Goal: Task Accomplishment & Management: Complete application form

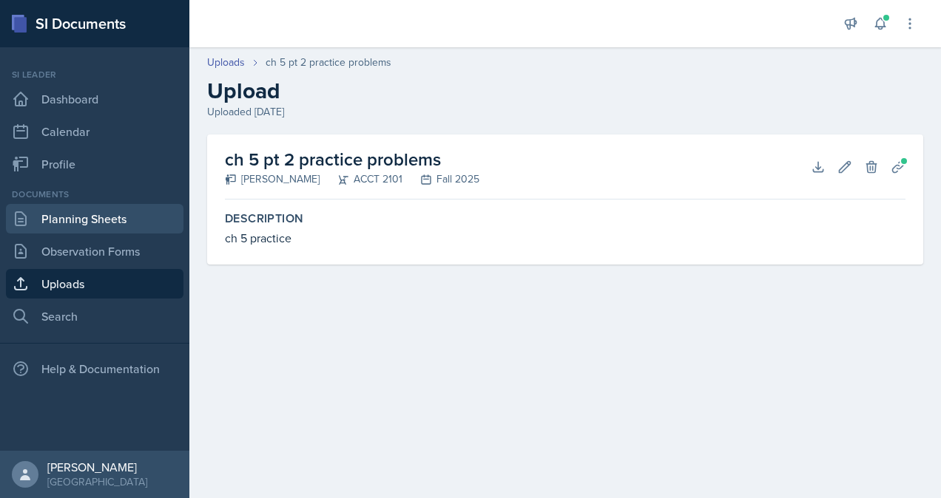
click at [108, 219] on link "Planning Sheets" at bounding box center [94, 219] width 177 height 30
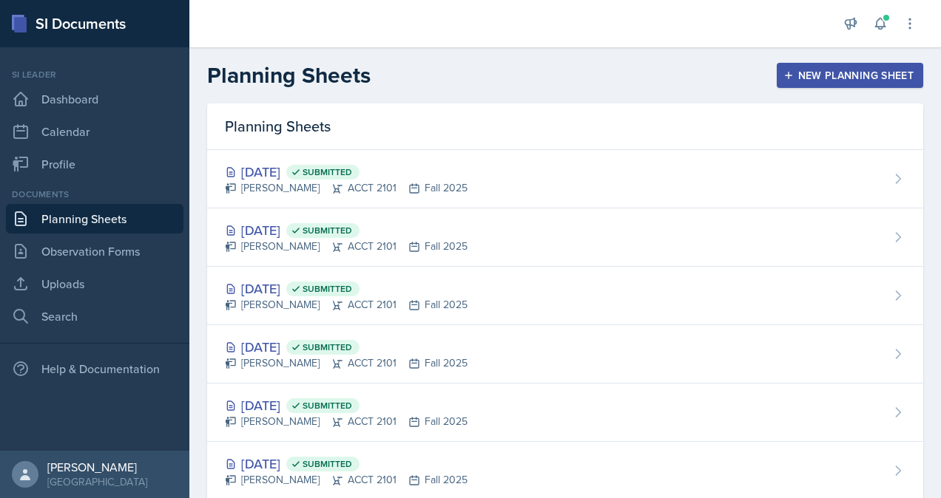
click at [858, 87] on button "New Planning Sheet" at bounding box center [849, 75] width 146 height 25
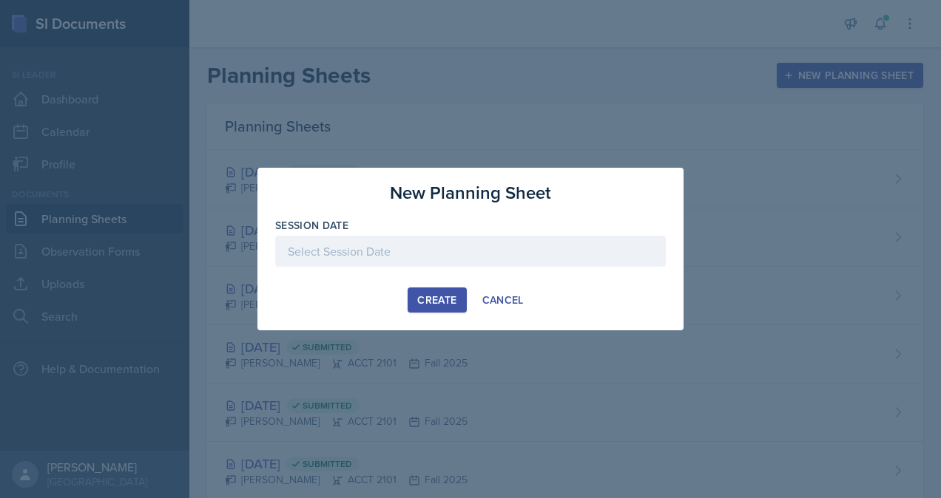
click at [420, 238] on div at bounding box center [470, 251] width 390 height 31
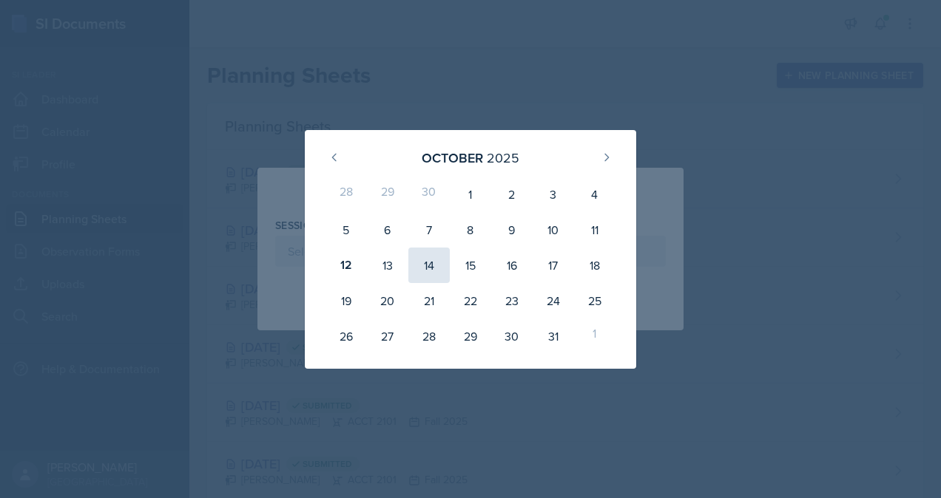
click at [422, 266] on div "14" at bounding box center [428, 265] width 41 height 35
type input "[DATE]"
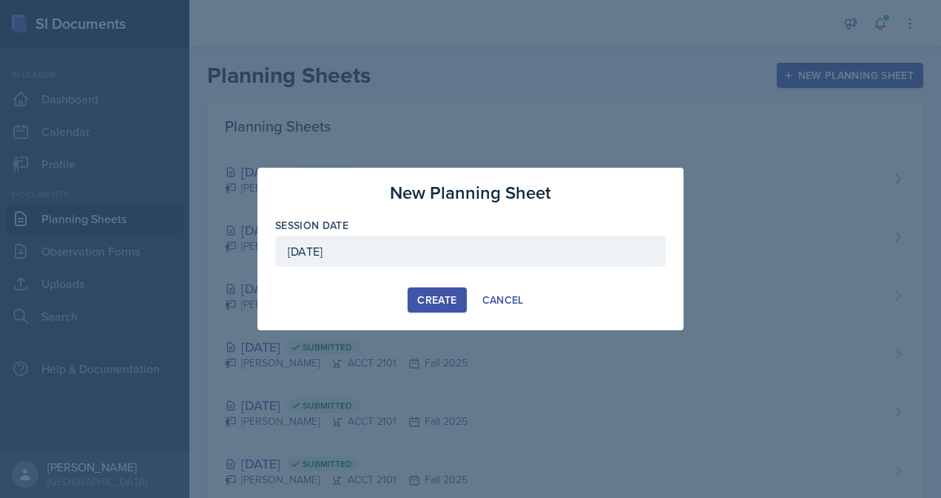
click at [455, 294] on div "Create" at bounding box center [436, 300] width 39 height 12
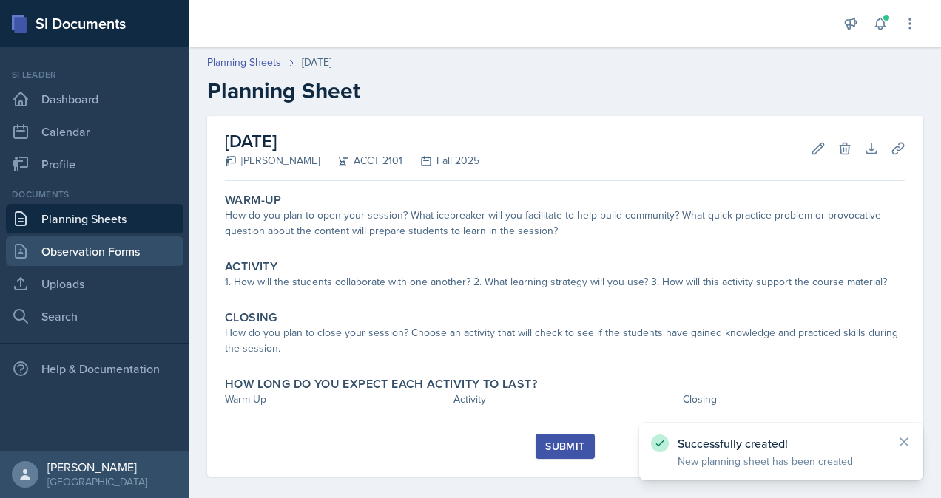
click at [81, 246] on link "Observation Forms" at bounding box center [94, 252] width 177 height 30
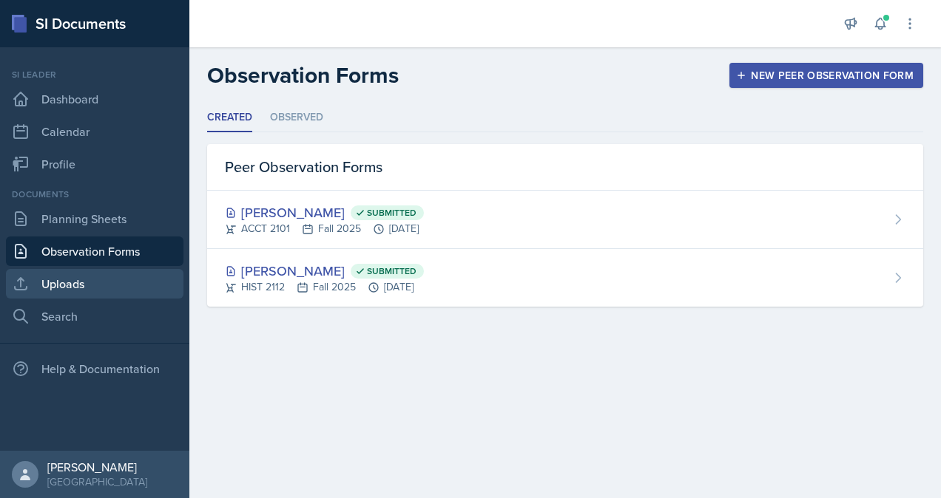
click at [81, 275] on link "Uploads" at bounding box center [94, 284] width 177 height 30
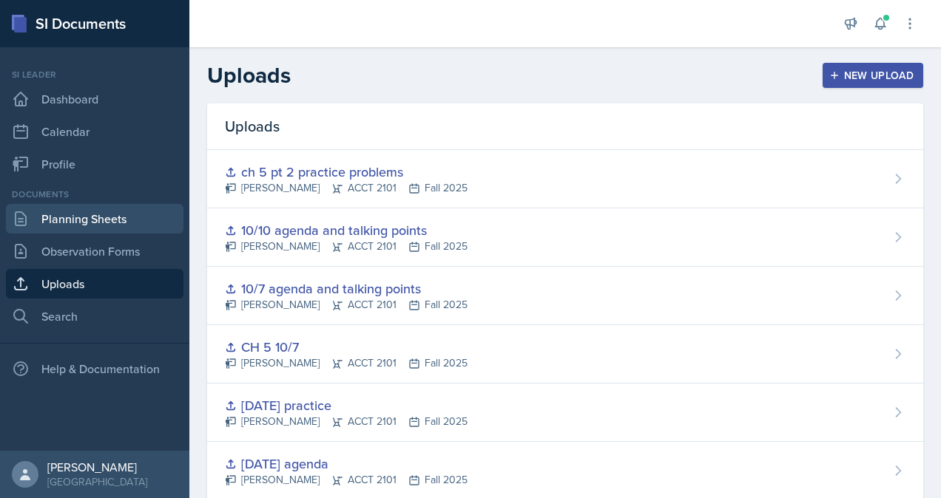
click at [98, 227] on link "Planning Sheets" at bounding box center [94, 219] width 177 height 30
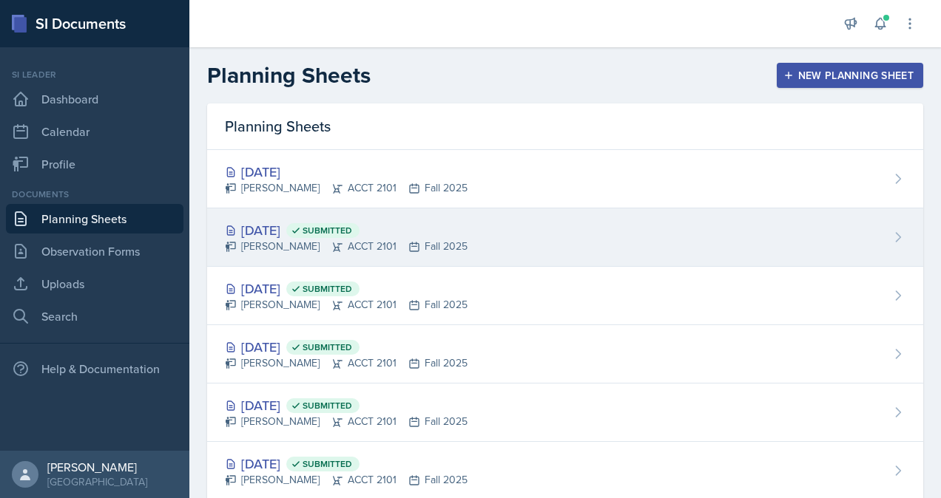
click at [335, 245] on div "[PERSON_NAME] ACCT 2101 Fall 2025" at bounding box center [346, 247] width 243 height 16
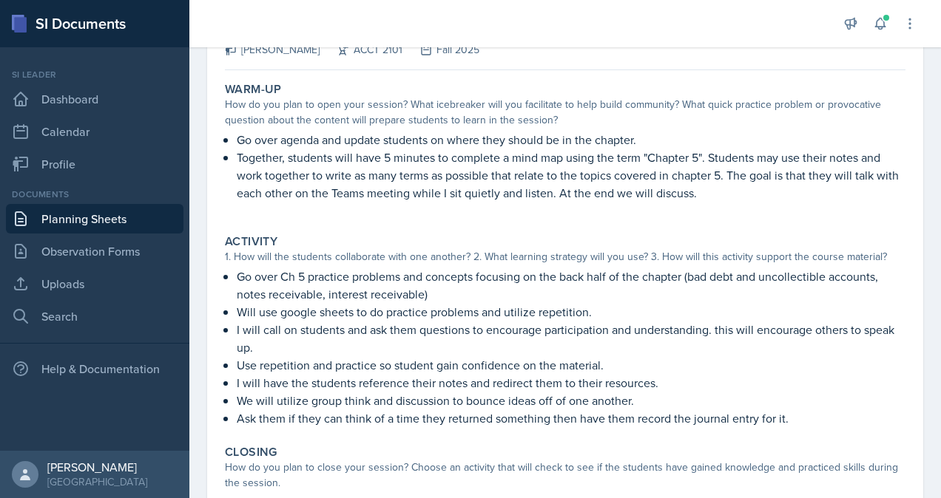
scroll to position [112, 0]
drag, startPoint x: 241, startPoint y: 137, endPoint x: 738, endPoint y: 200, distance: 500.9
click at [738, 200] on ul "Go over agenda and update students on where they should be in the chapter. Toge…" at bounding box center [571, 173] width 668 height 86
copy ul "o over agenda and update students on where they should be in the chapter. Toget…"
click at [116, 246] on link "Observation Forms" at bounding box center [94, 252] width 177 height 30
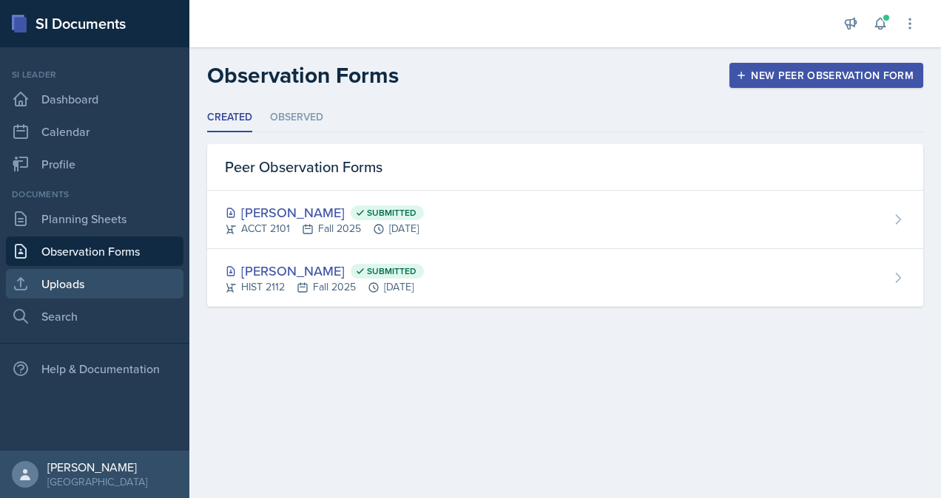
click at [84, 280] on link "Uploads" at bounding box center [94, 284] width 177 height 30
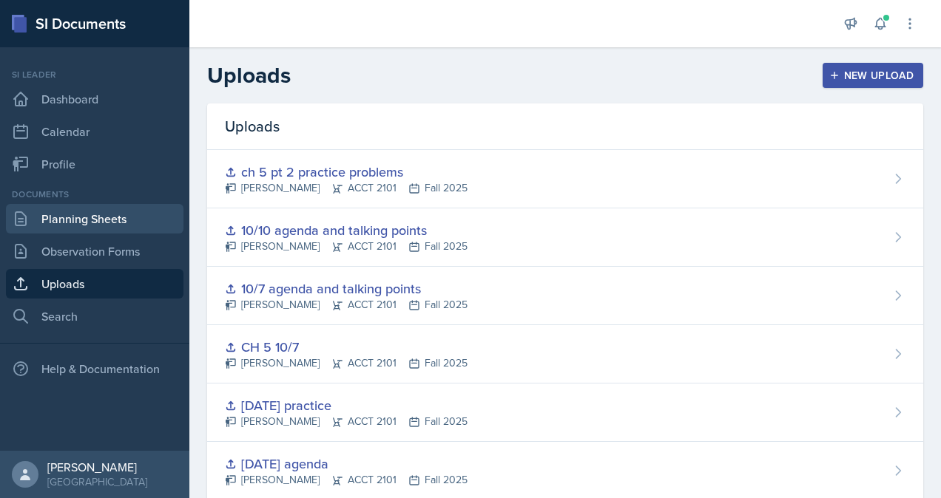
click at [30, 212] on link "Planning Sheets" at bounding box center [94, 219] width 177 height 30
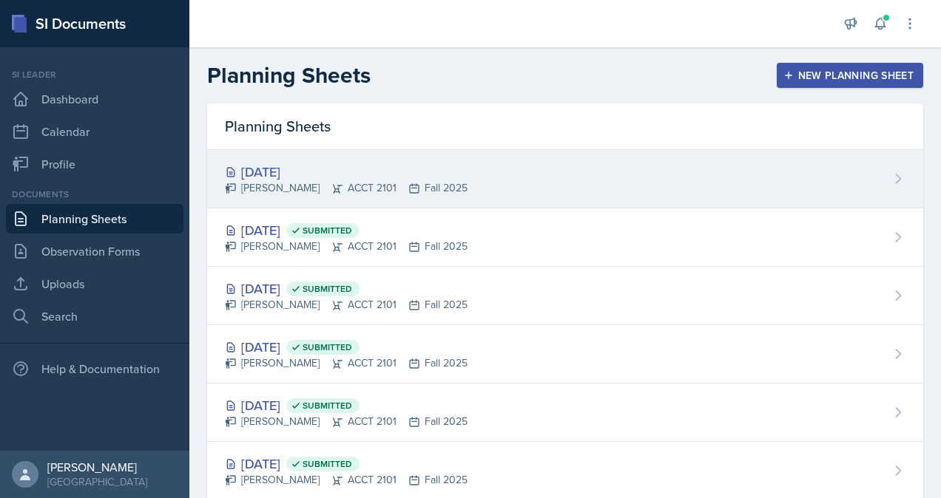
click at [352, 168] on div "[DATE]" at bounding box center [346, 172] width 243 height 20
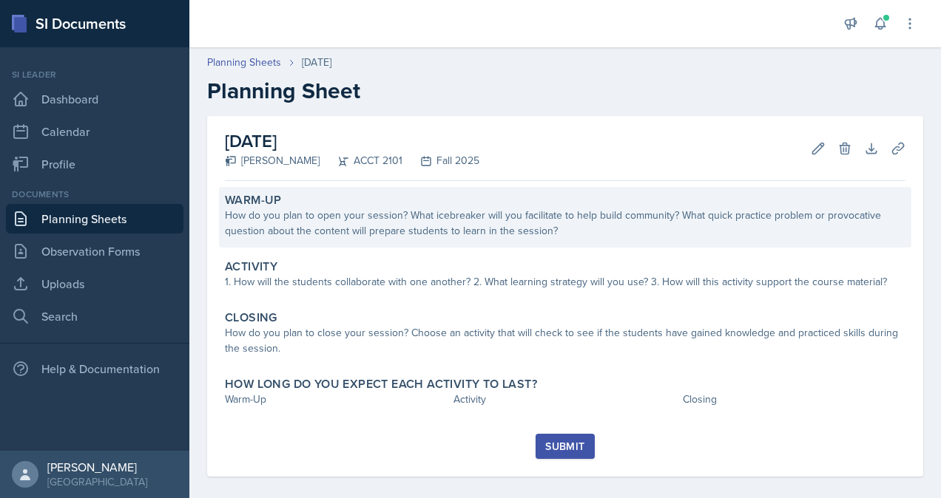
click at [329, 228] on div "How do you plan to open your session? What icebreaker will you facilitate to he…" at bounding box center [565, 223] width 680 height 31
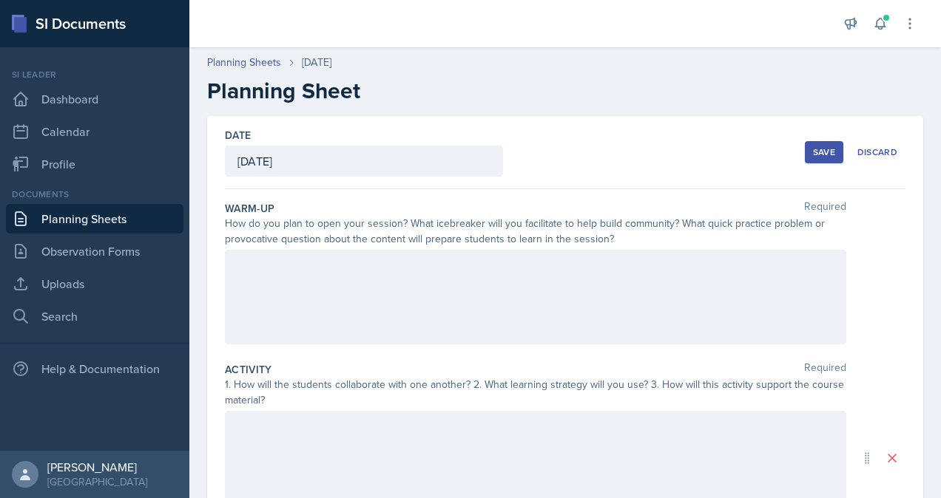
click at [290, 279] on div at bounding box center [535, 297] width 621 height 95
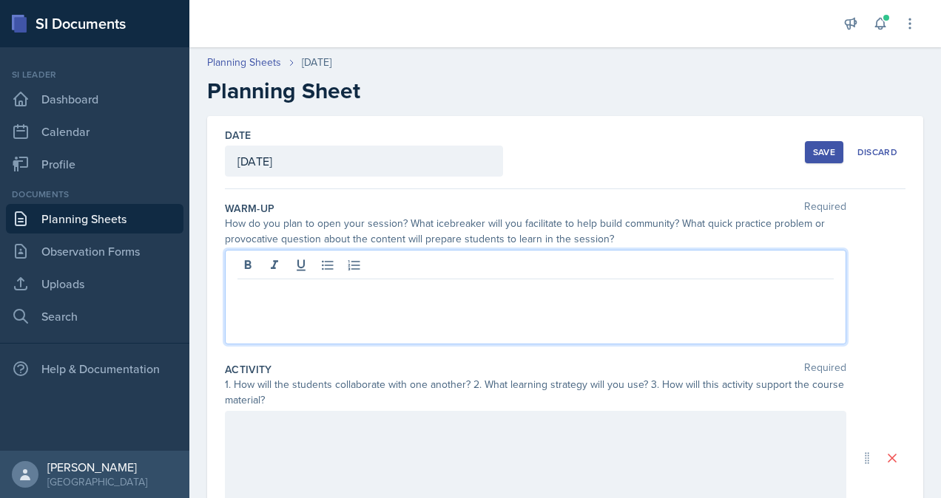
paste div
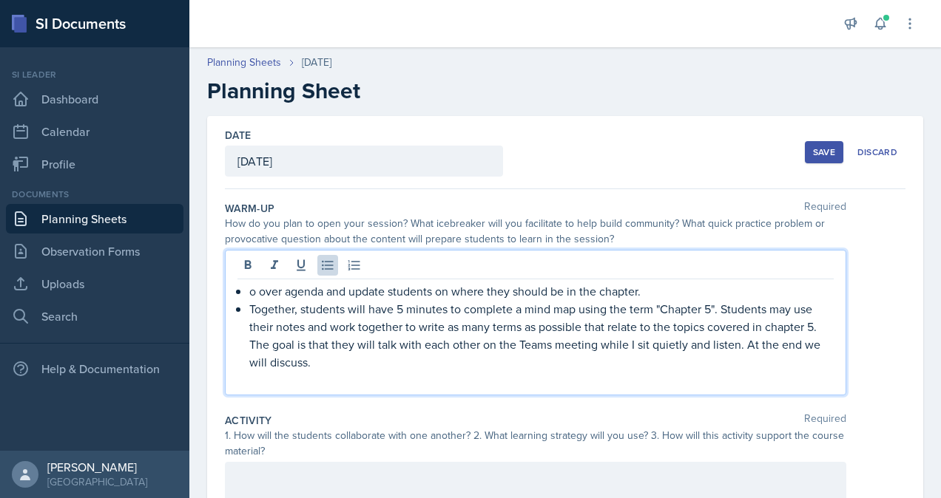
click at [250, 290] on p "o over agenda and update students on where they should be in the chapter." at bounding box center [541, 291] width 584 height 18
click at [711, 309] on p "Together, students will have 5 minutes to complete a mind map using the term "C…" at bounding box center [541, 335] width 584 height 71
click at [814, 325] on p "Together, students will have 5 minutes to complete a mind map using the term "C…" at bounding box center [541, 335] width 584 height 71
click at [867, 285] on div "Go over agenda and update students on where they should be in the chapter. Toge…" at bounding box center [565, 323] width 680 height 146
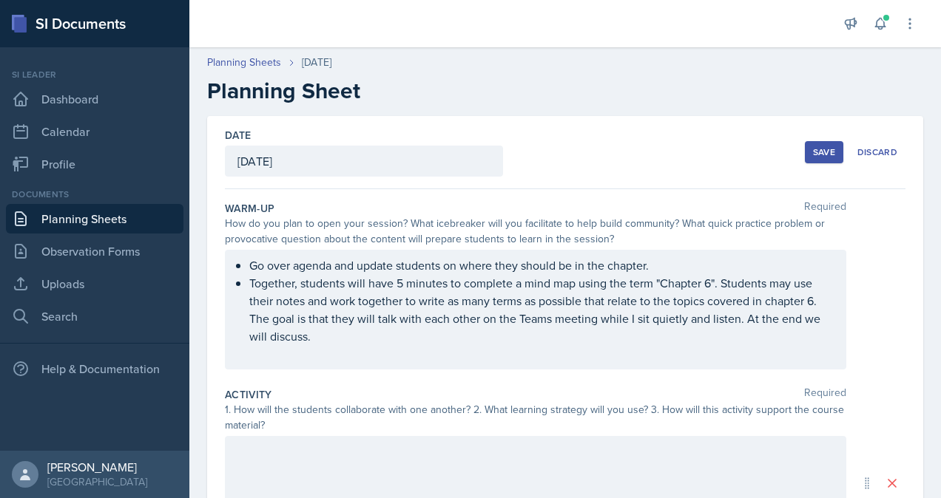
click at [821, 151] on div "Save" at bounding box center [824, 152] width 22 height 12
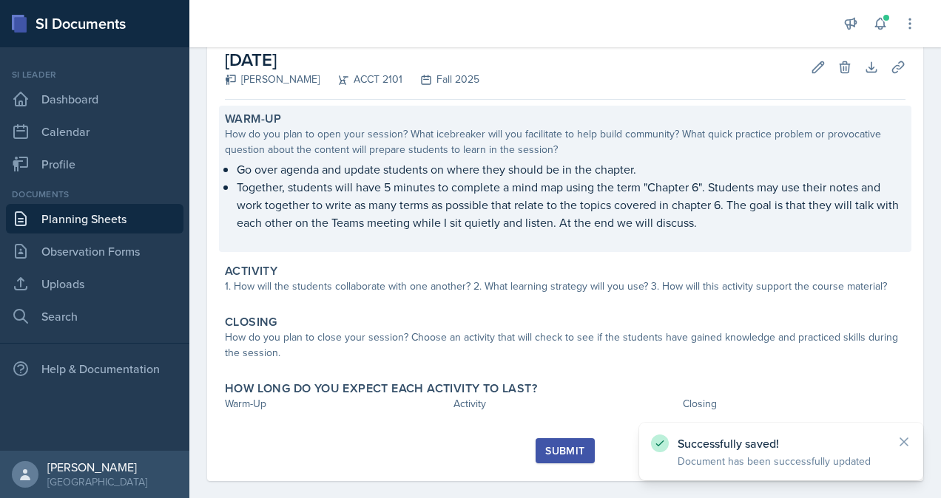
scroll to position [90, 0]
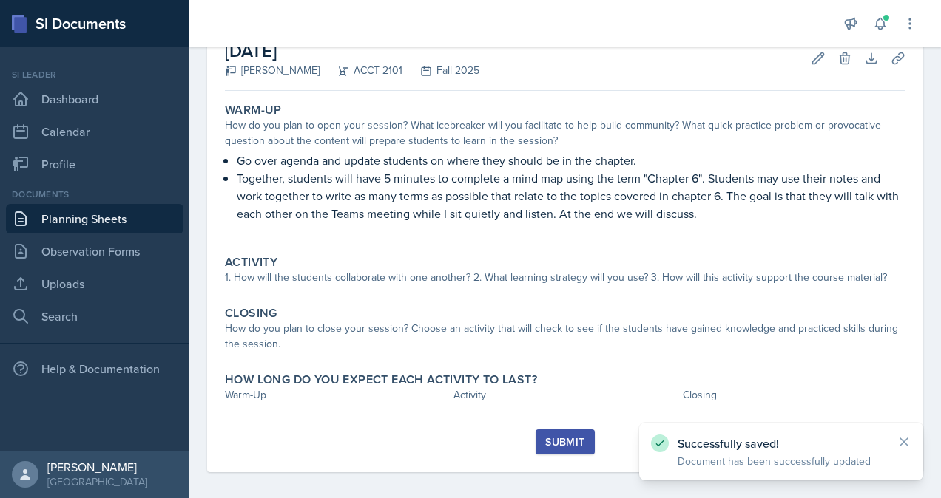
click at [104, 215] on link "Planning Sheets" at bounding box center [94, 219] width 177 height 30
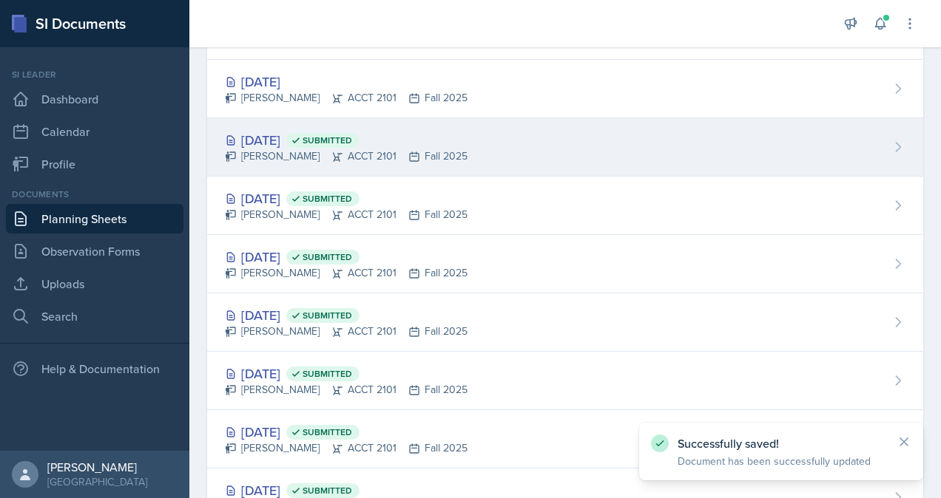
click at [311, 163] on div "[PERSON_NAME] ACCT 2101 Fall 2025" at bounding box center [346, 157] width 243 height 16
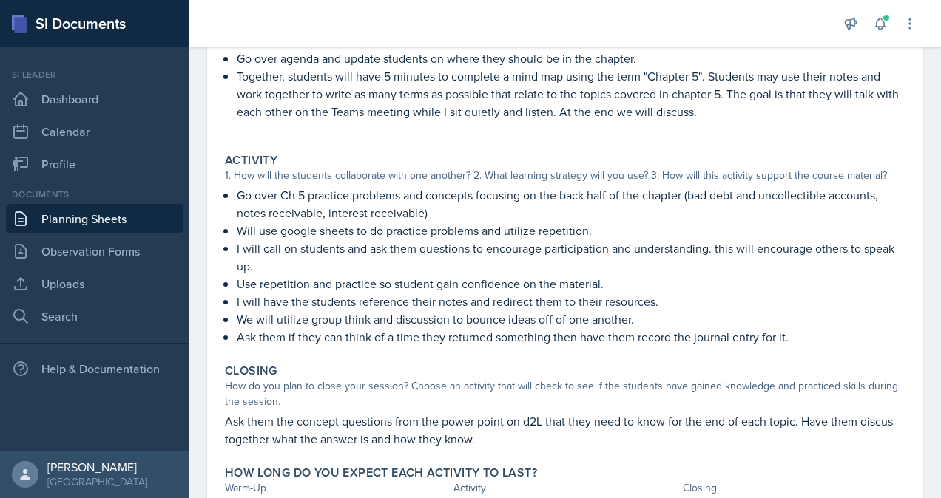
scroll to position [193, 0]
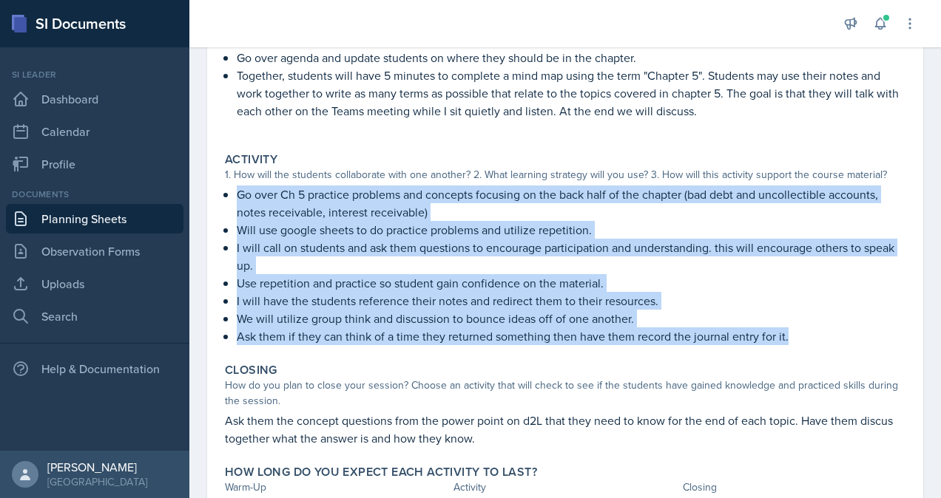
drag, startPoint x: 240, startPoint y: 196, endPoint x: 873, endPoint y: 336, distance: 648.2
click at [873, 336] on ul "Go over Ch 5 practice problems and concepts focusing on the back half of the ch…" at bounding box center [571, 266] width 668 height 160
copy ul "Go over Ch 5 practice problems and concepts focusing on the back half of the ch…"
click at [85, 214] on link "Planning Sheets" at bounding box center [94, 219] width 177 height 30
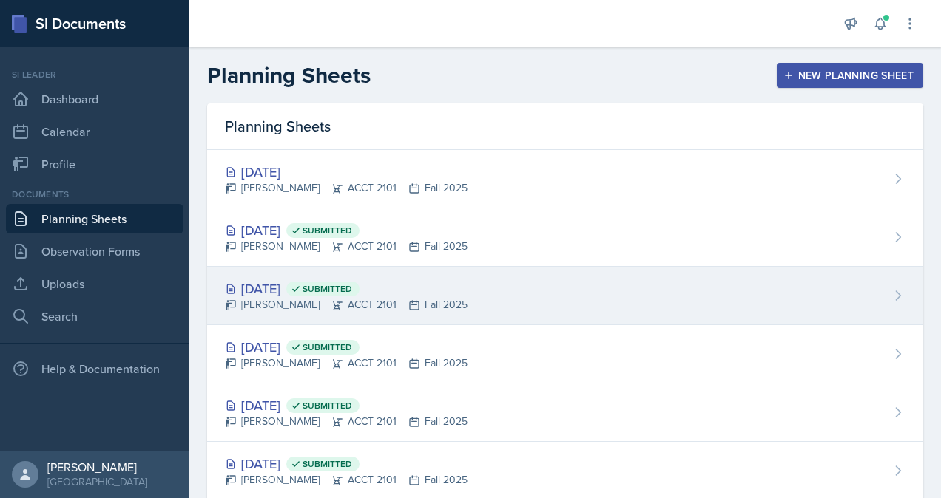
scroll to position [2, 0]
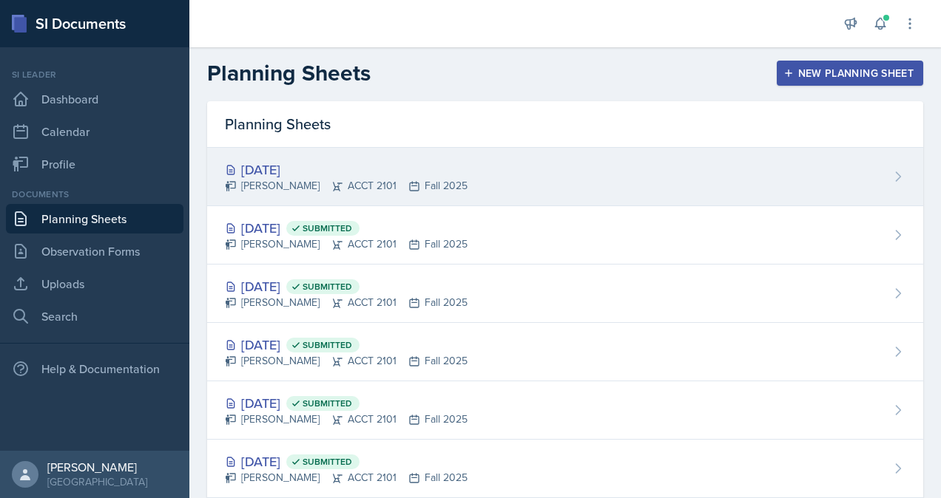
click at [333, 182] on icon at bounding box center [338, 186] width 10 height 9
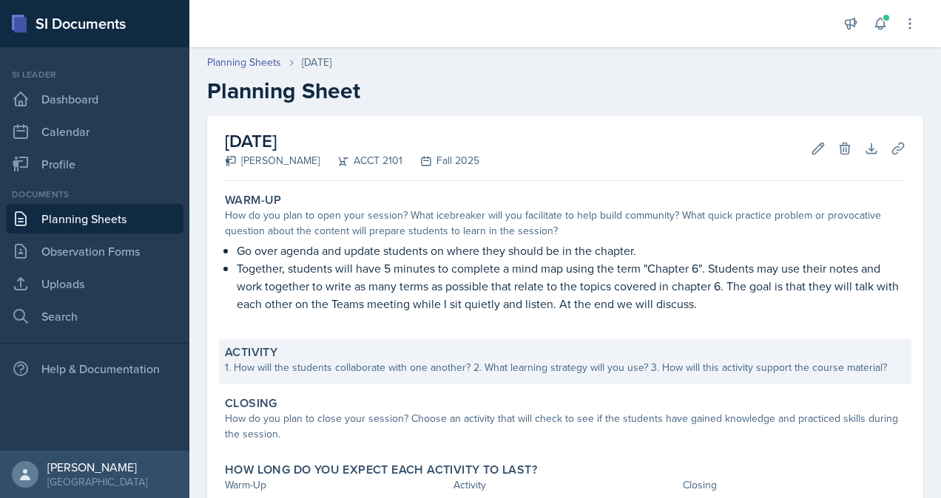
click at [426, 362] on div "1. How will the students collaborate with one another? 2. What learning strateg…" at bounding box center [565, 368] width 680 height 16
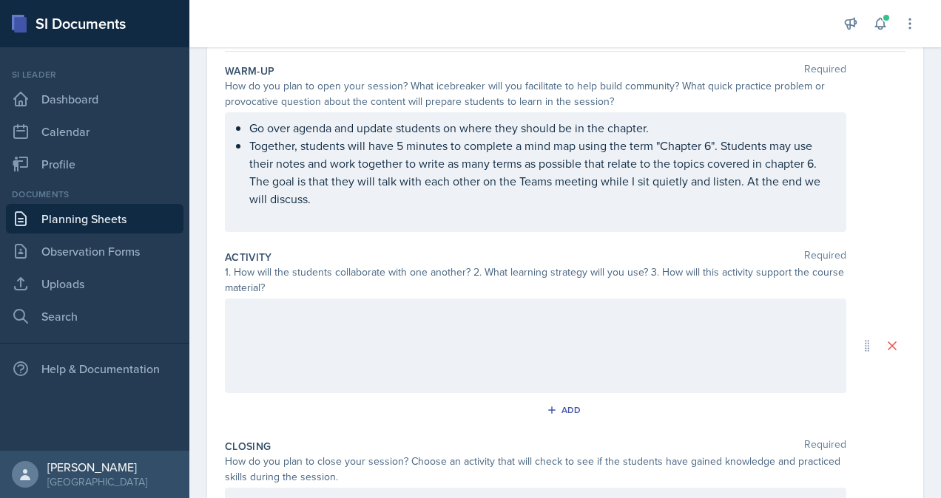
click at [426, 361] on div at bounding box center [535, 346] width 621 height 95
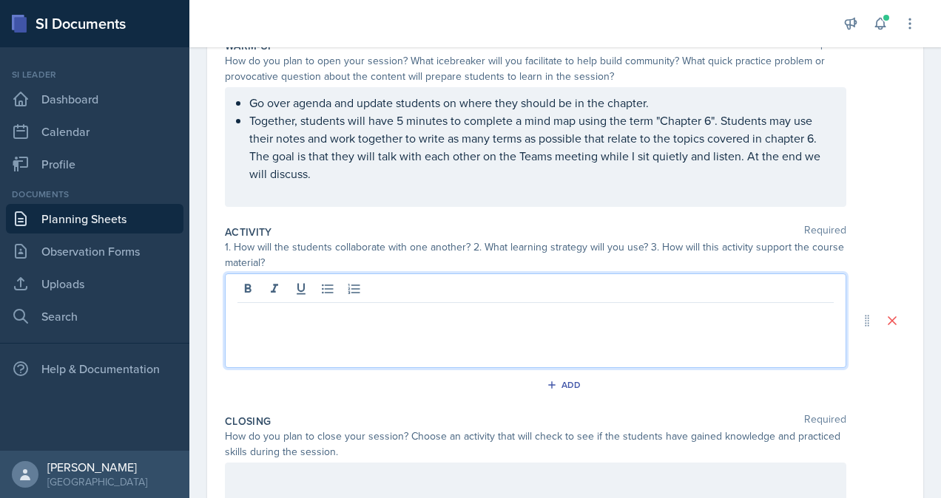
paste div
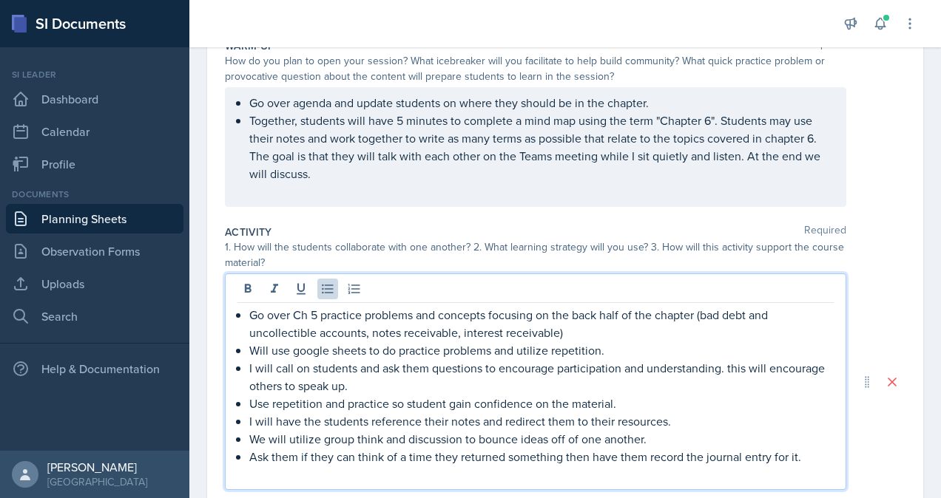
click at [318, 313] on p "Go over Ch 5 practice problems and concepts focusing on the back half of the ch…" at bounding box center [541, 323] width 584 height 35
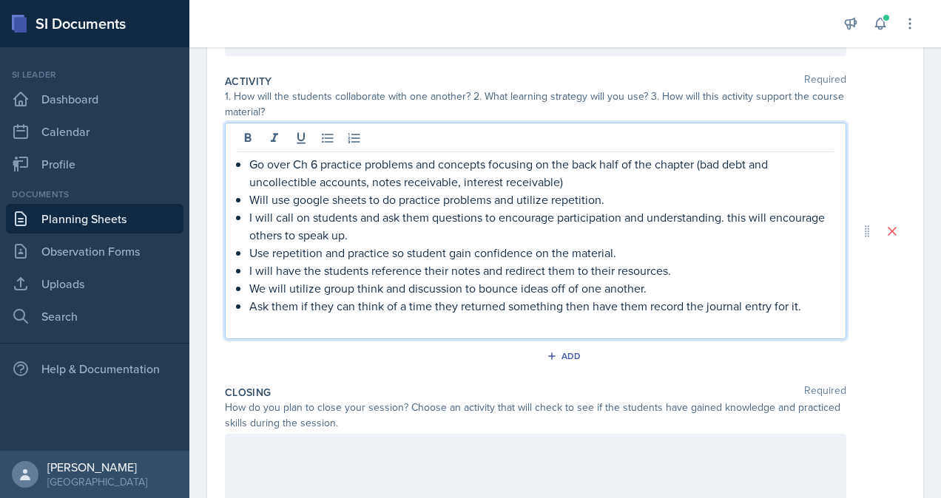
click at [427, 328] on p at bounding box center [535, 324] width 596 height 18
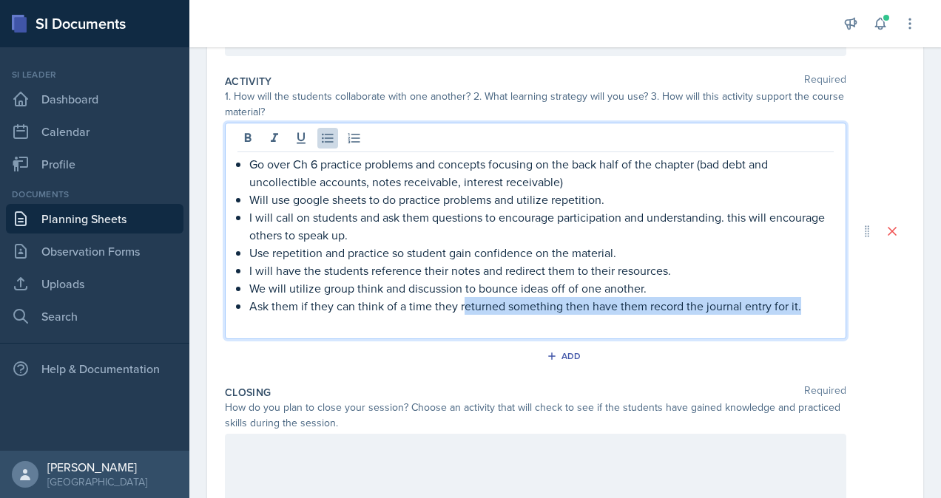
drag, startPoint x: 799, startPoint y: 308, endPoint x: 461, endPoint y: 308, distance: 337.2
click at [461, 308] on p "Ask them if they can think of a time they returned something then have them rec…" at bounding box center [541, 306] width 584 height 18
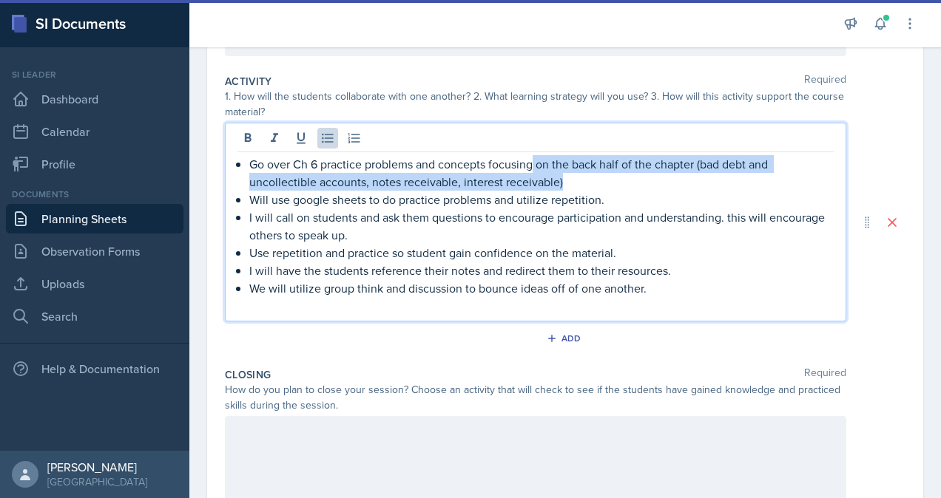
drag, startPoint x: 602, startPoint y: 178, endPoint x: 535, endPoint y: 167, distance: 68.2
click at [535, 167] on p "Go over Ch 6 practice problems and concepts focusing on the back half of the ch…" at bounding box center [541, 172] width 584 height 35
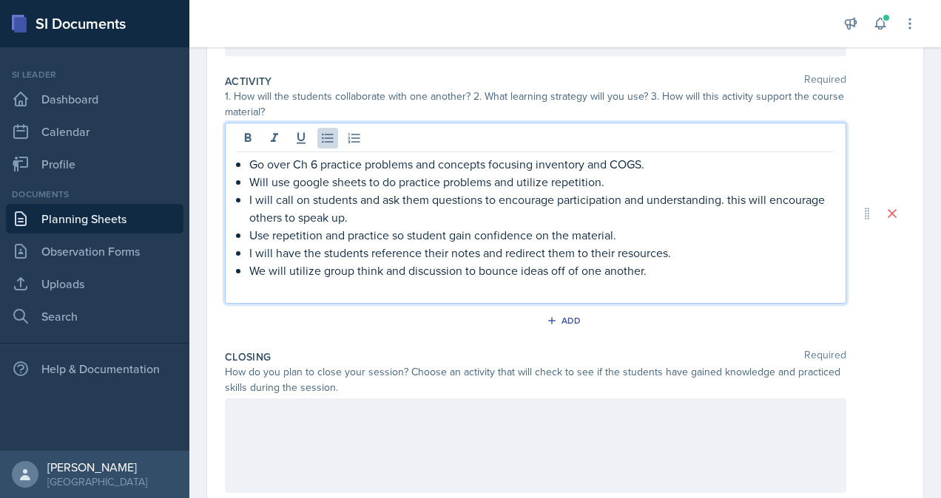
click at [664, 270] on p "We will utilize group think and discussion to bounce ideas off of one another." at bounding box center [541, 271] width 584 height 18
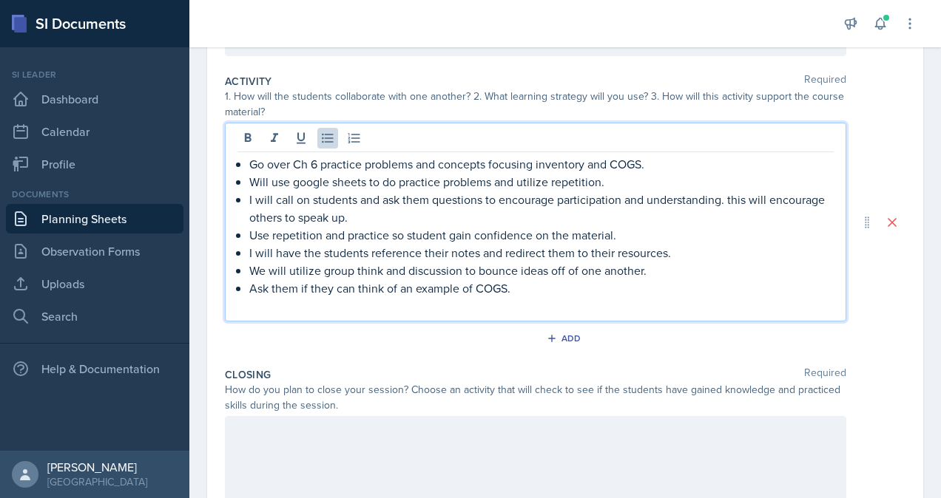
scroll to position [0, 0]
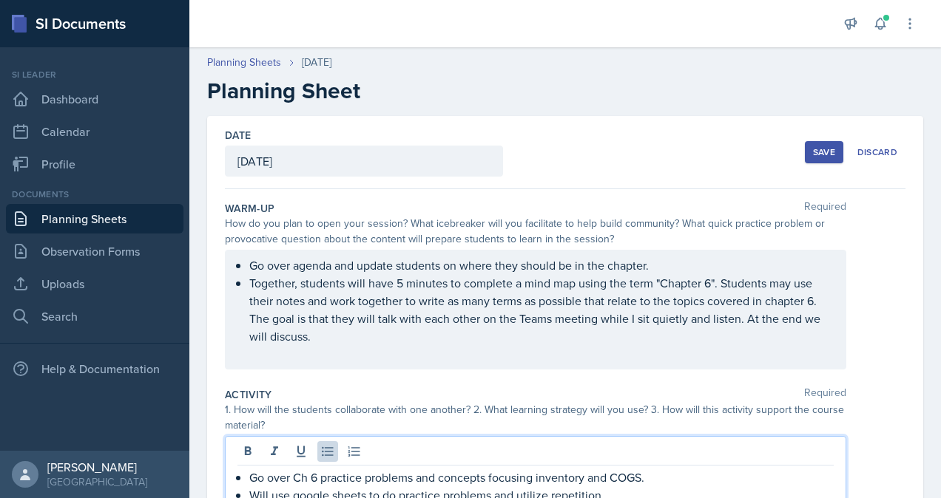
click at [812, 160] on button "Save" at bounding box center [824, 152] width 38 height 22
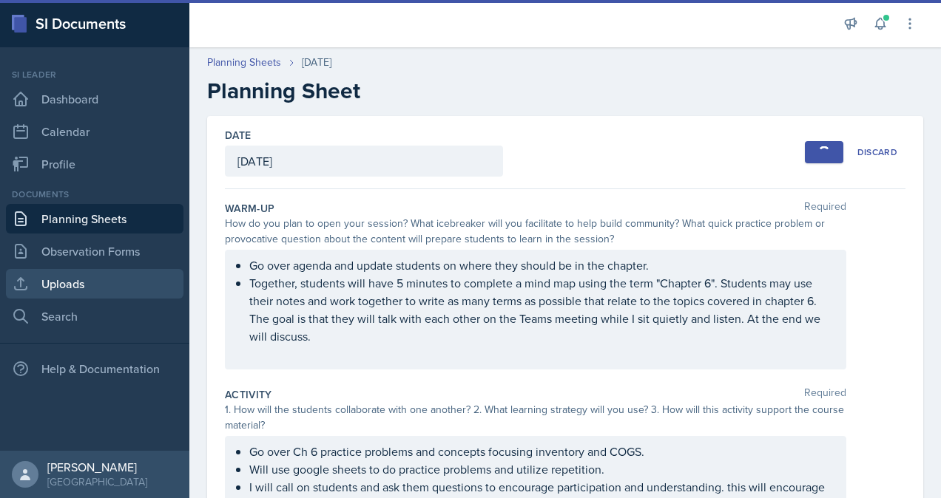
click at [75, 287] on link "Uploads" at bounding box center [94, 284] width 177 height 30
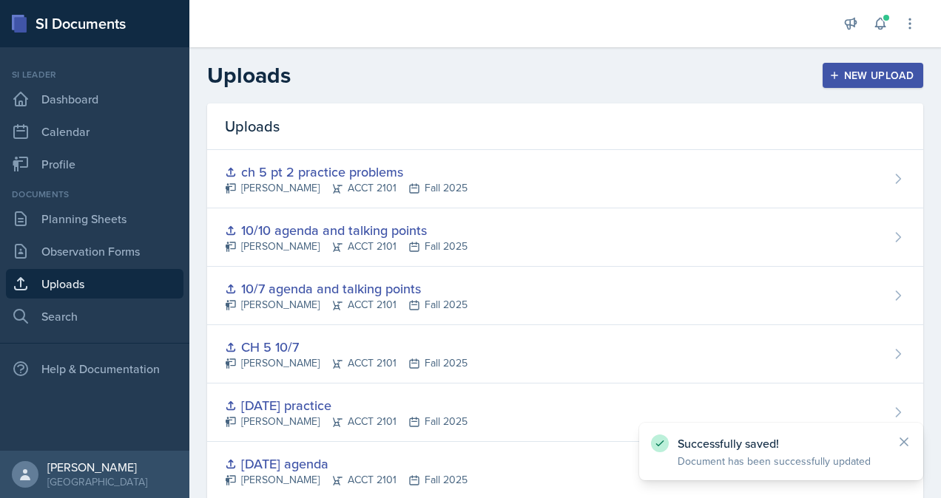
click at [852, 77] on div "New Upload" at bounding box center [873, 76] width 82 height 12
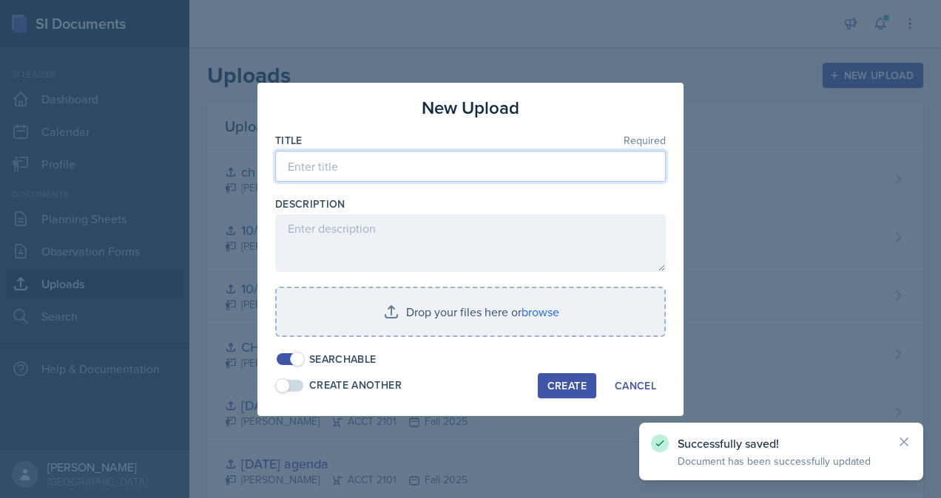
click at [377, 172] on input at bounding box center [470, 166] width 390 height 31
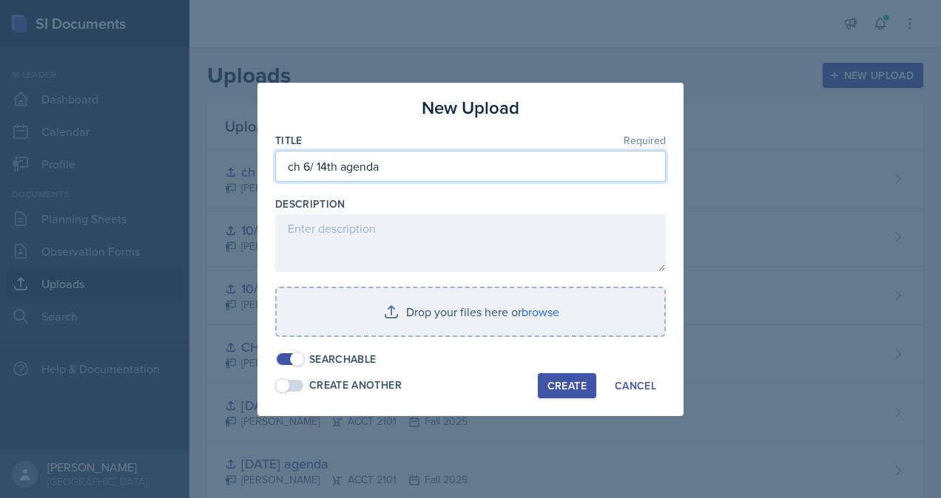
type input "ch 6/ 14th agenda"
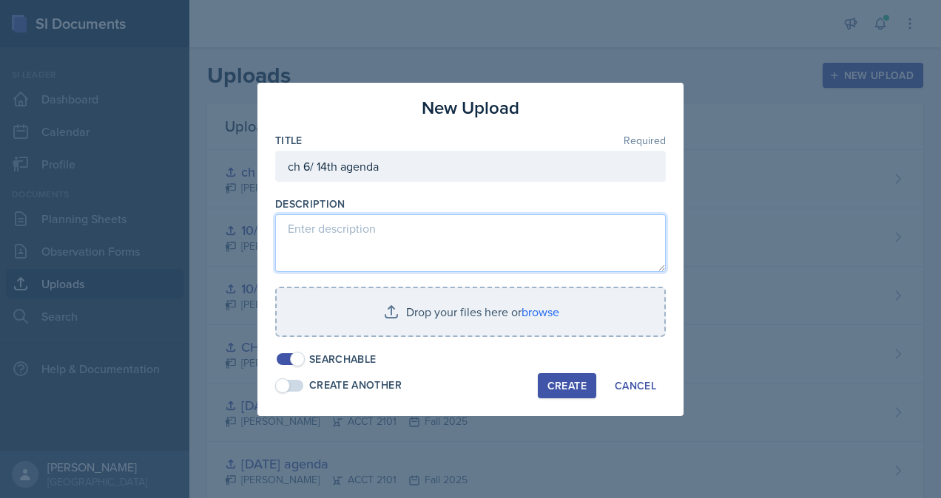
click at [351, 243] on textarea at bounding box center [470, 243] width 390 height 58
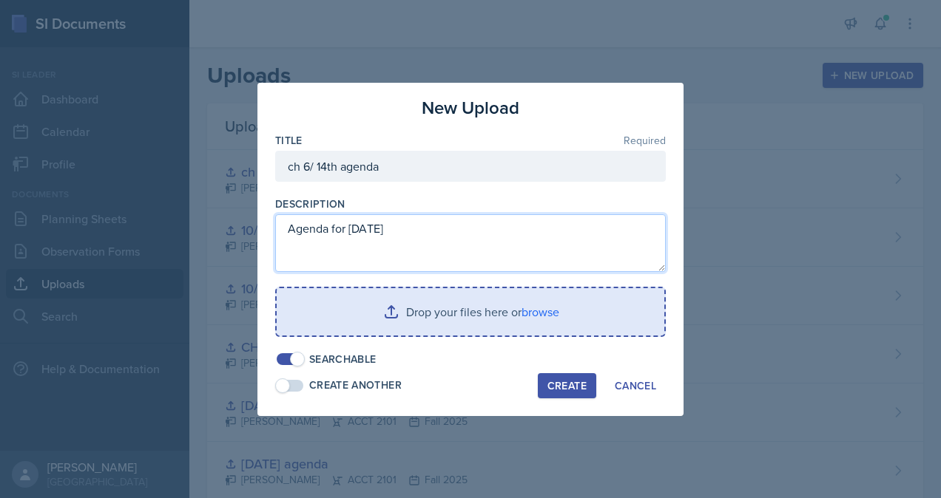
type textarea "Agenda for [DATE]"
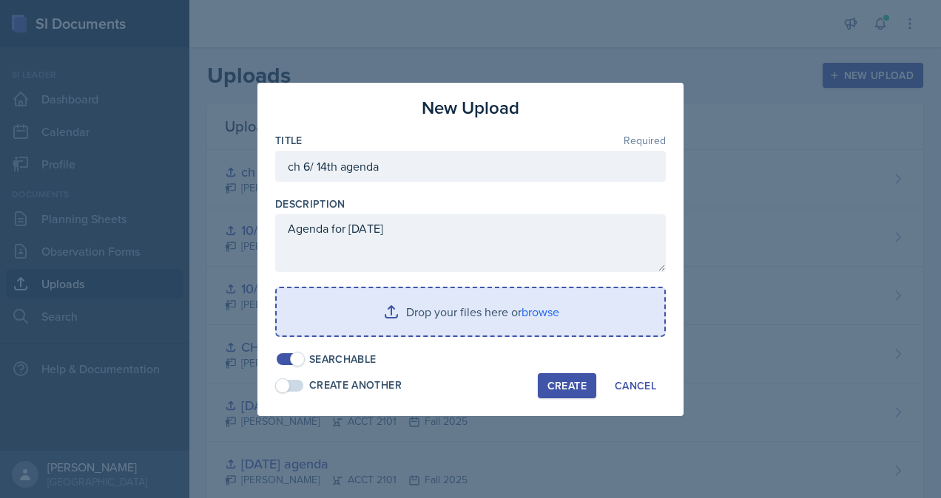
click at [407, 305] on input "file" at bounding box center [470, 311] width 387 height 47
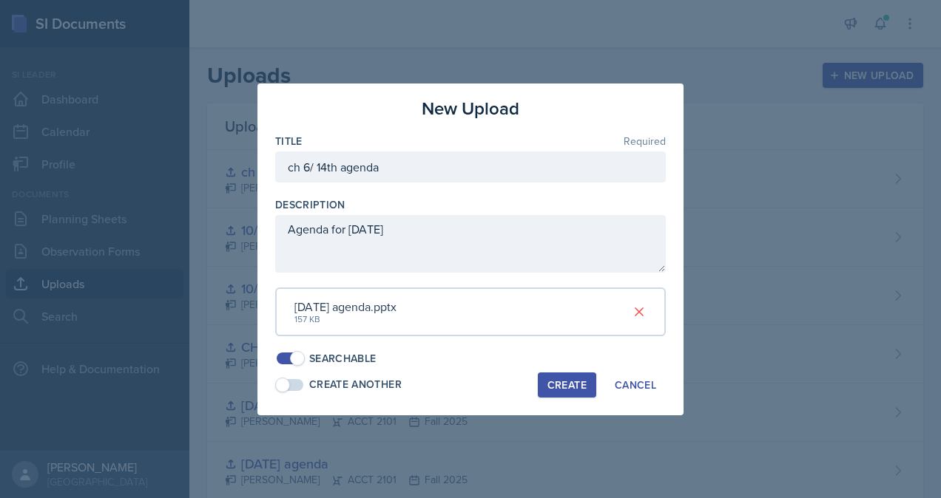
click at [553, 384] on div "Create" at bounding box center [566, 385] width 39 height 12
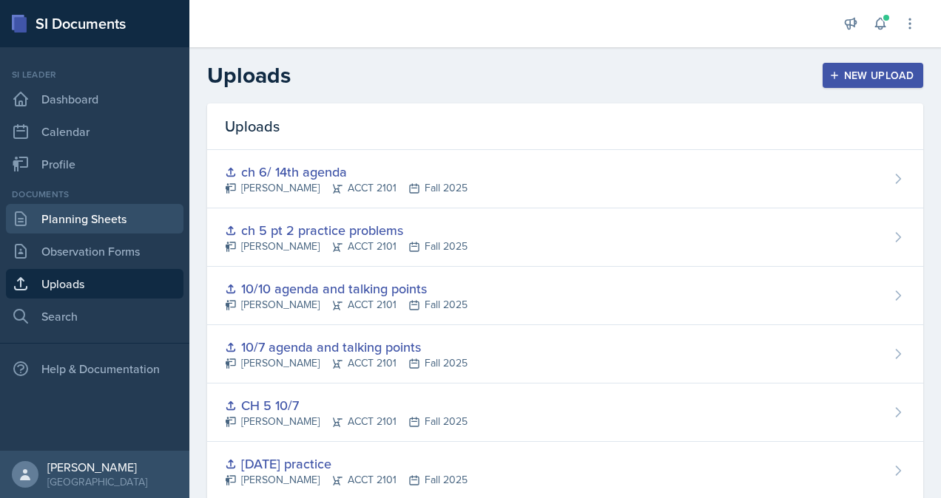
click at [92, 211] on link "Planning Sheets" at bounding box center [94, 219] width 177 height 30
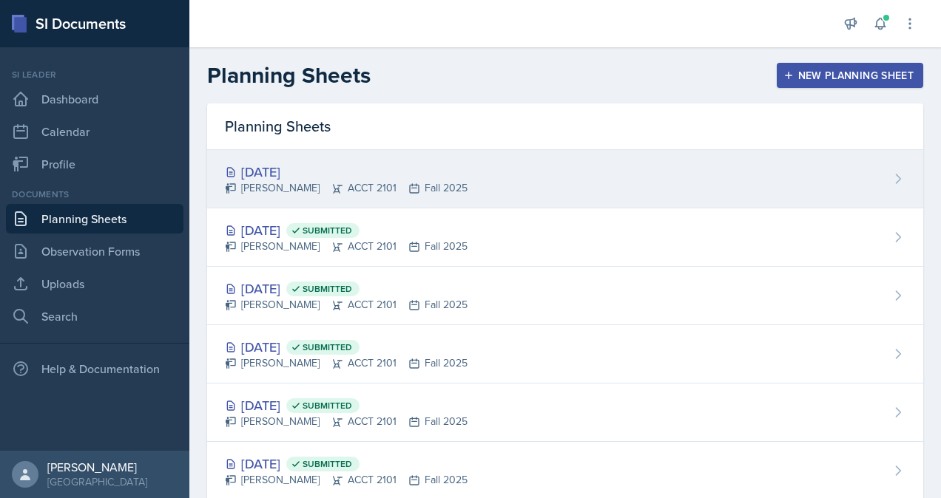
click at [353, 180] on div "[PERSON_NAME] ACCT 2101 Fall 2025" at bounding box center [346, 188] width 243 height 16
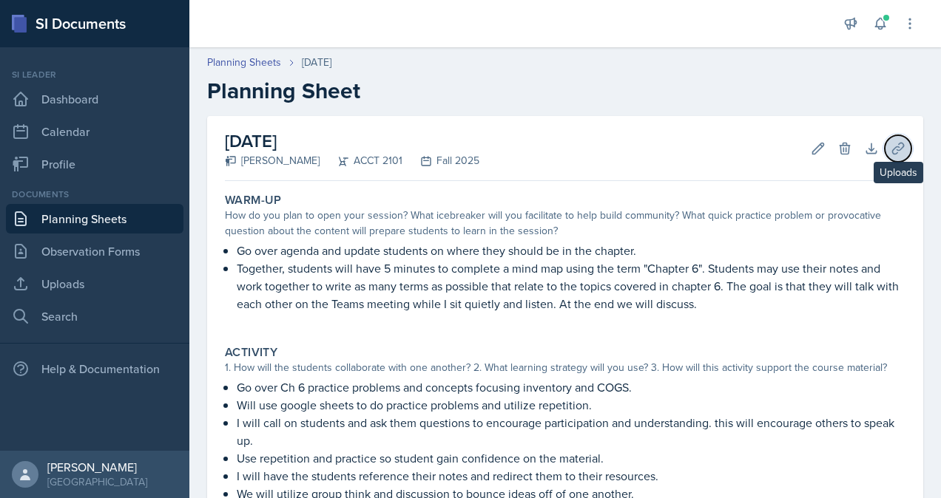
click at [890, 141] on icon at bounding box center [897, 148] width 15 height 15
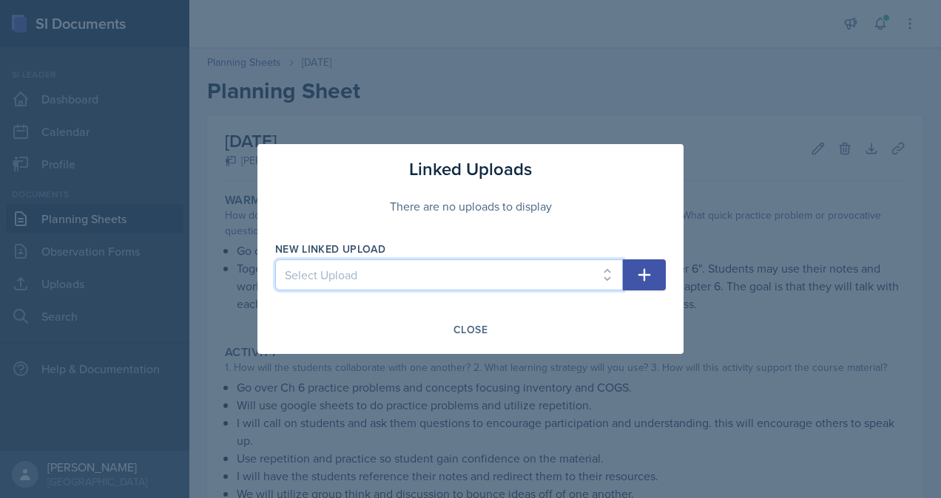
click at [338, 272] on select "Select Upload practice problem Collaborative White board Accounting equation Ca…" at bounding box center [449, 275] width 348 height 31
select select "0d22174c-c824-4acd-b327-2908f25d7b62"
click at [275, 260] on select "Select Upload practice problem Collaborative White board Accounting equation Ca…" at bounding box center [449, 275] width 348 height 31
click at [649, 274] on icon "button" at bounding box center [644, 275] width 18 height 18
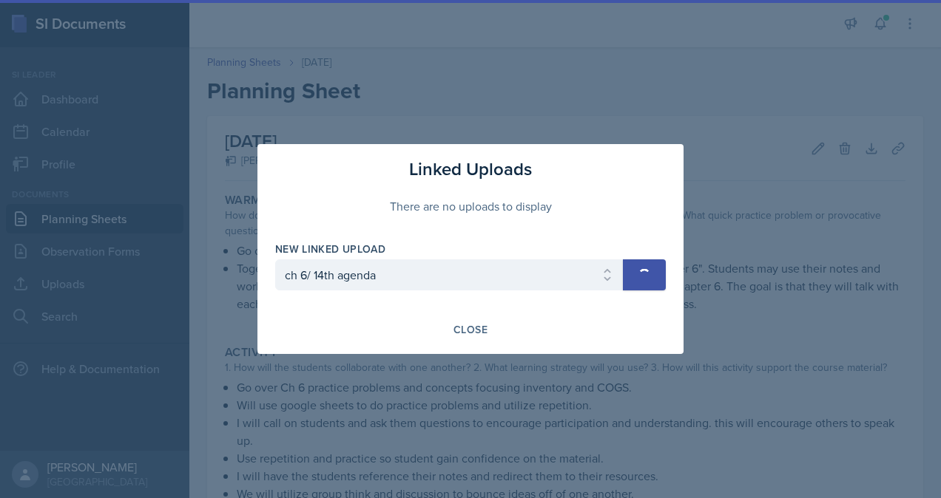
select select
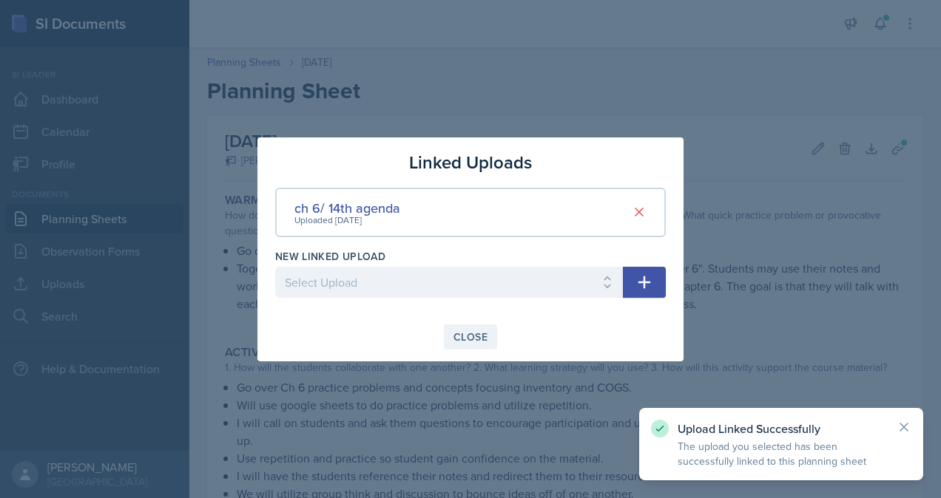
click at [467, 331] on div "Close" at bounding box center [470, 337] width 34 height 12
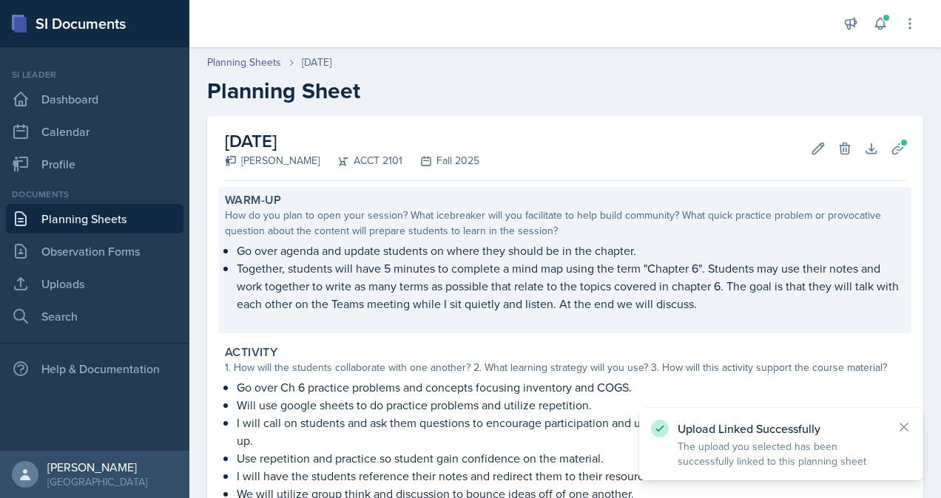
scroll to position [256, 0]
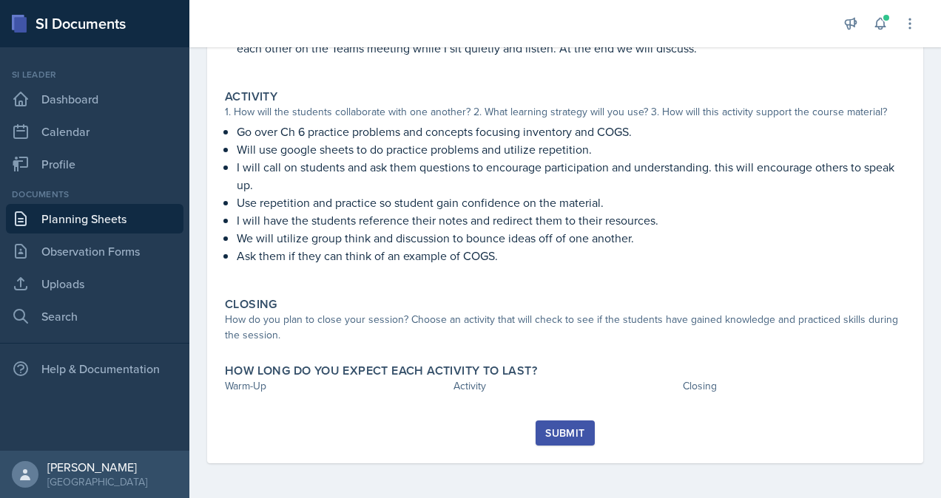
click at [85, 223] on link "Planning Sheets" at bounding box center [94, 219] width 177 height 30
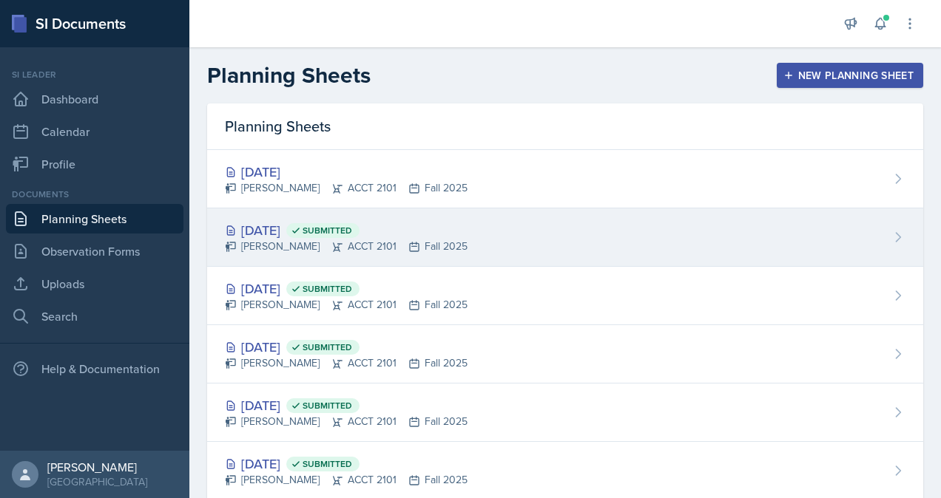
click at [266, 257] on div "[DATE] Submitted [PERSON_NAME] ACCT 2101 Fall 2025" at bounding box center [565, 238] width 716 height 58
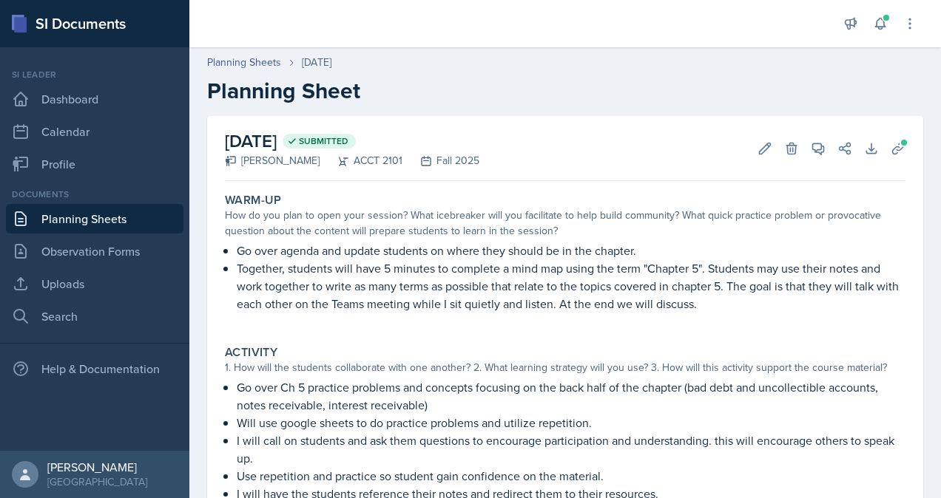
scroll to position [269, 0]
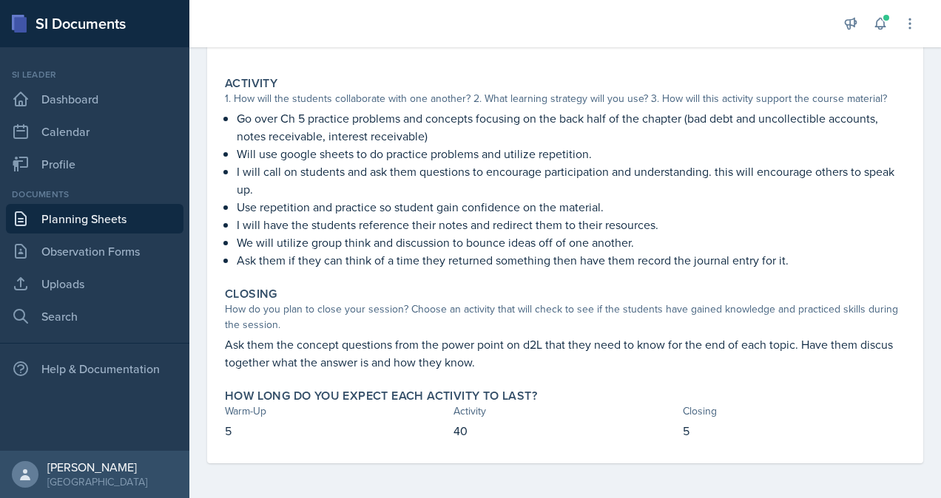
click at [346, 348] on p "Ask them the concept questions from the power point on d2L that they need to kn…" at bounding box center [565, 353] width 680 height 35
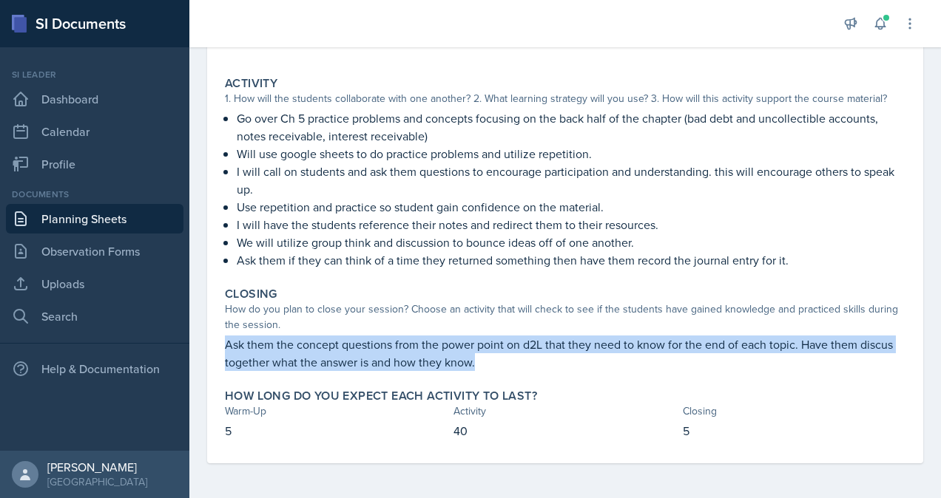
drag, startPoint x: 476, startPoint y: 368, endPoint x: 218, endPoint y: 343, distance: 259.2
click at [218, 343] on div "[DATE] Submitted [PERSON_NAME] ACCT 2101 Fall 2025 Edit Delete View Comments Co…" at bounding box center [565, 155] width 716 height 617
copy p "Ask them the concept questions from the power point on d2L that they need to kn…"
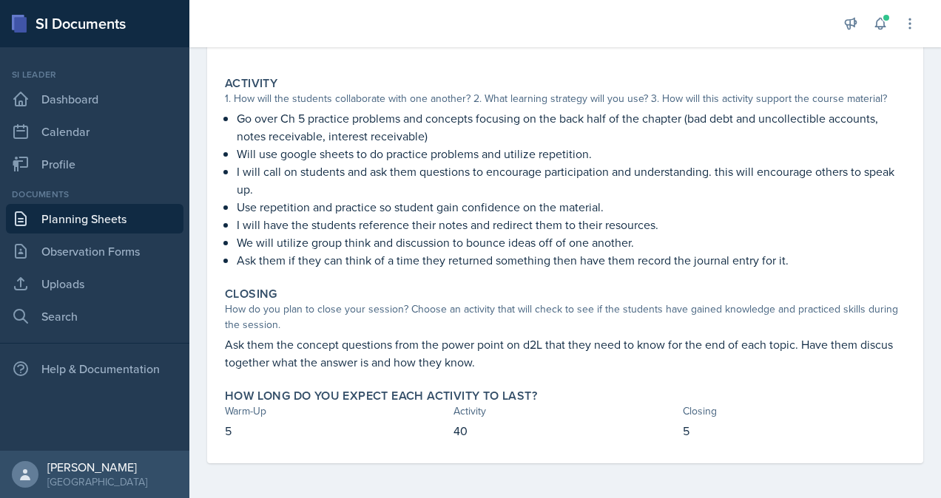
click at [59, 235] on div "Documents Planning Sheets Observation Forms Uploads Search" at bounding box center [94, 259] width 177 height 143
click at [58, 220] on link "Planning Sheets" at bounding box center [94, 219] width 177 height 30
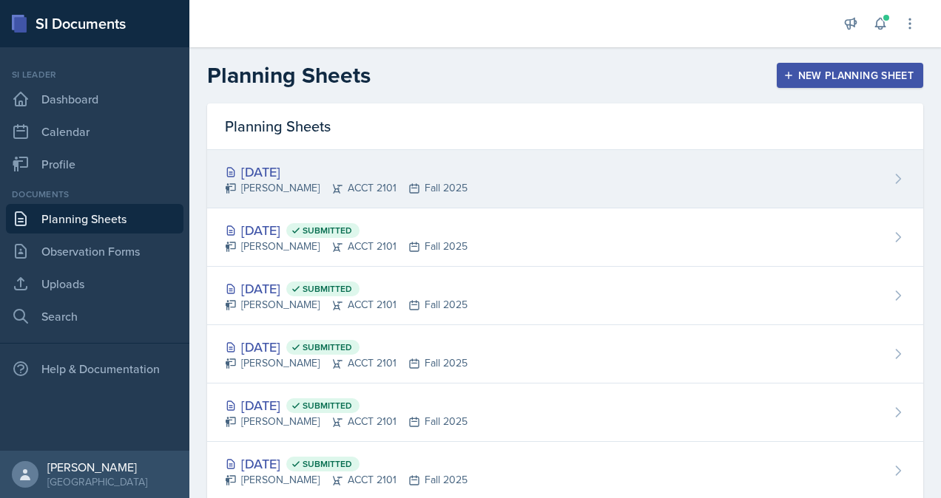
click at [305, 170] on div "[DATE]" at bounding box center [346, 172] width 243 height 20
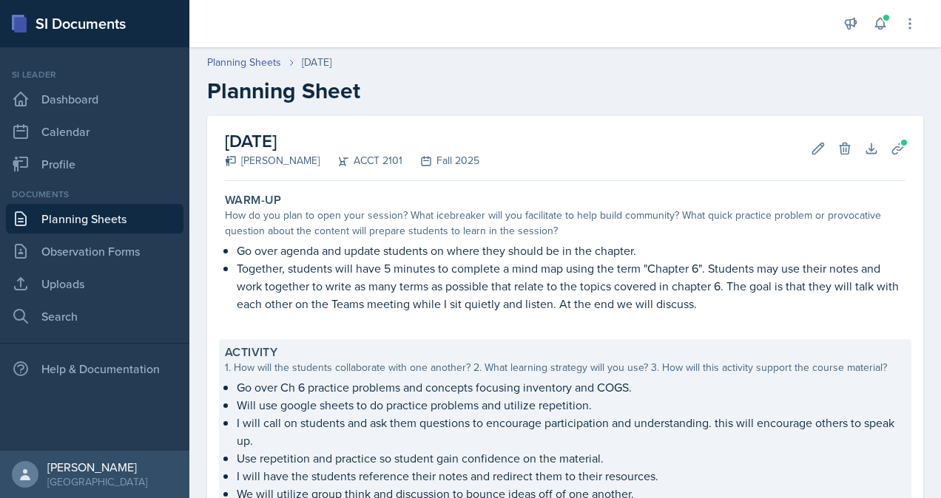
scroll to position [256, 0]
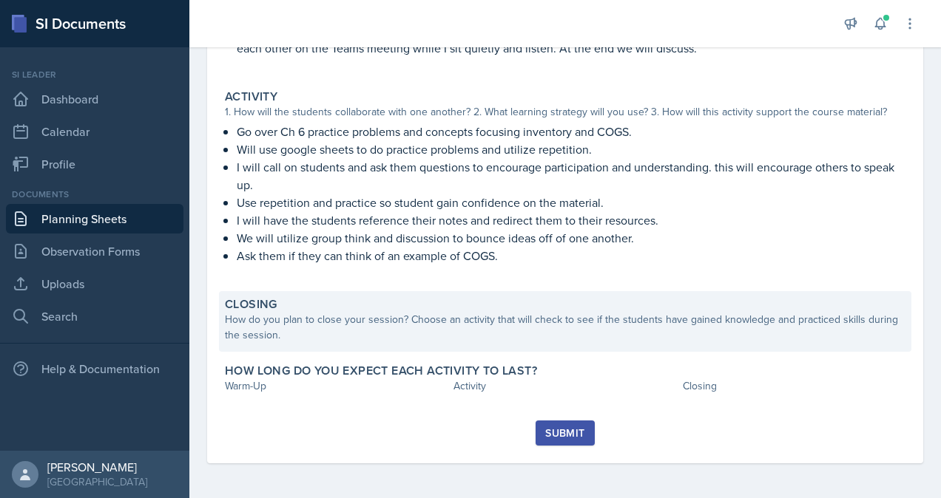
click at [359, 316] on div "How do you plan to close your session? Choose an activity that will check to se…" at bounding box center [565, 327] width 680 height 31
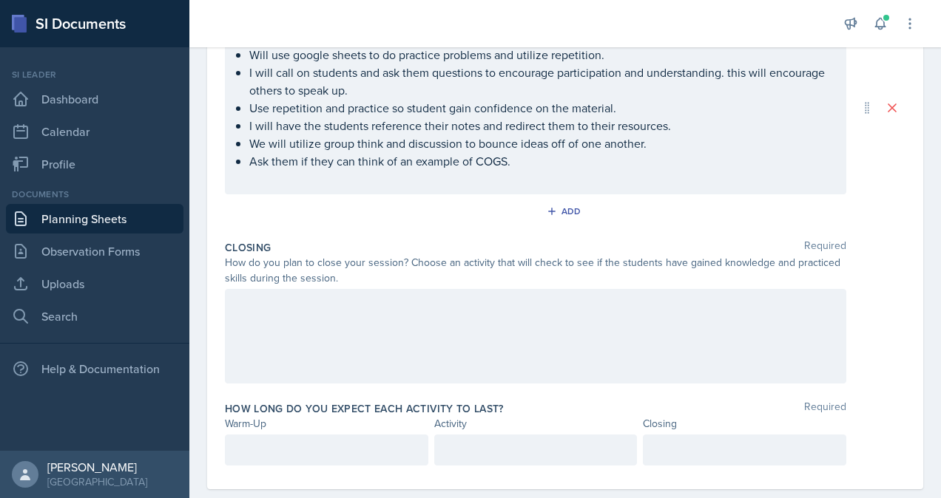
click at [335, 336] on div at bounding box center [535, 336] width 621 height 95
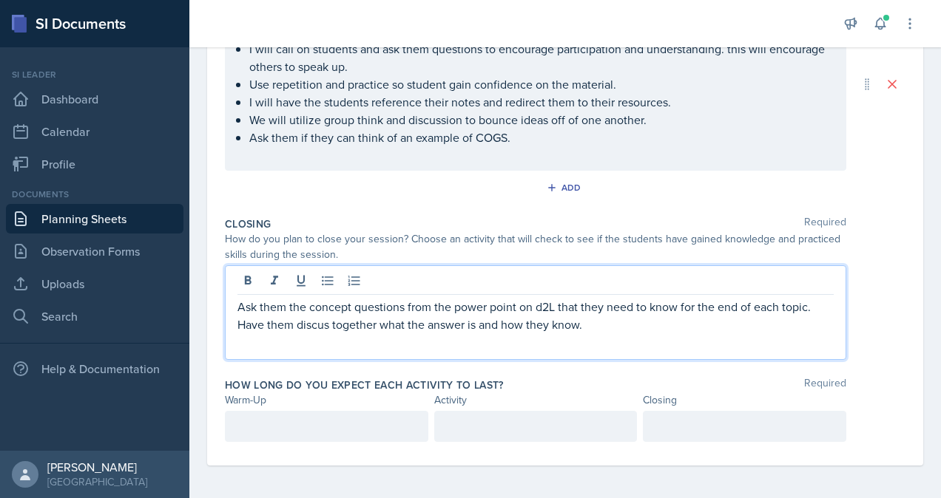
click at [301, 424] on div at bounding box center [326, 426] width 203 height 31
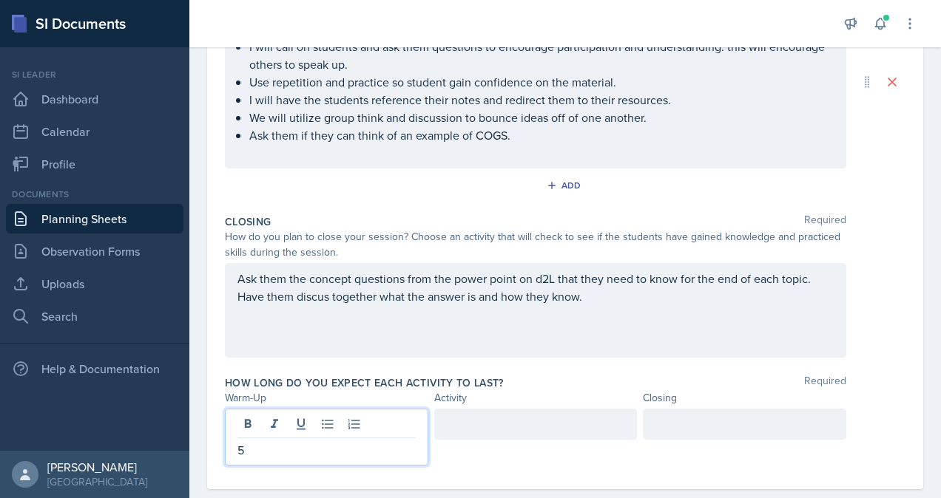
click at [464, 422] on div at bounding box center [535, 424] width 203 height 31
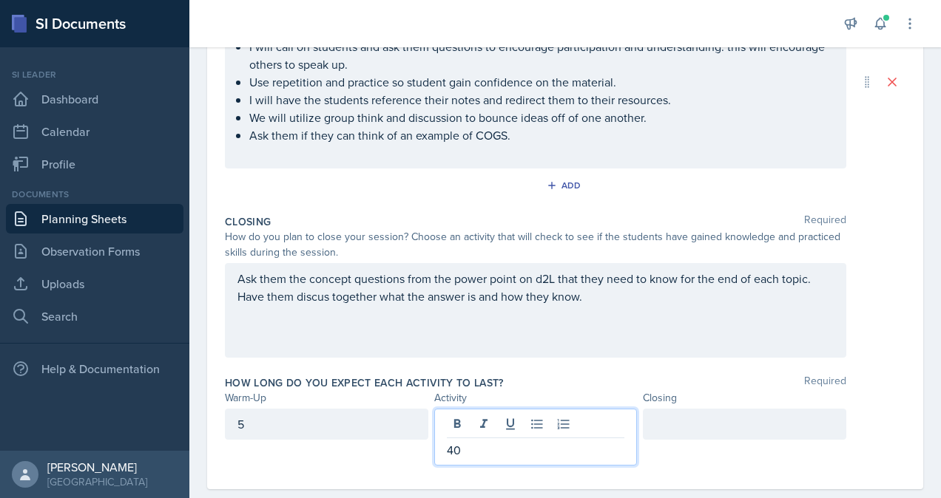
click at [688, 423] on div at bounding box center [744, 424] width 203 height 31
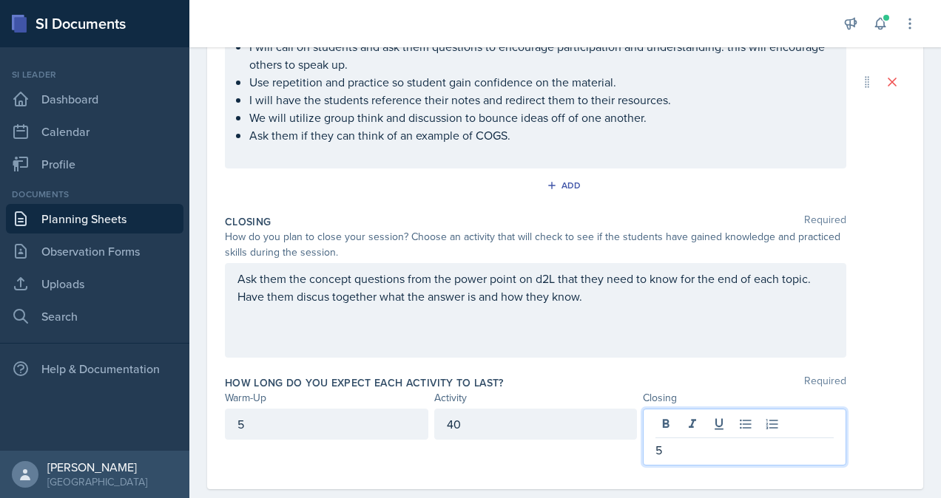
click at [890, 361] on div "Closing Required How do you plan to close your session? Choose an activity that…" at bounding box center [565, 289] width 680 height 161
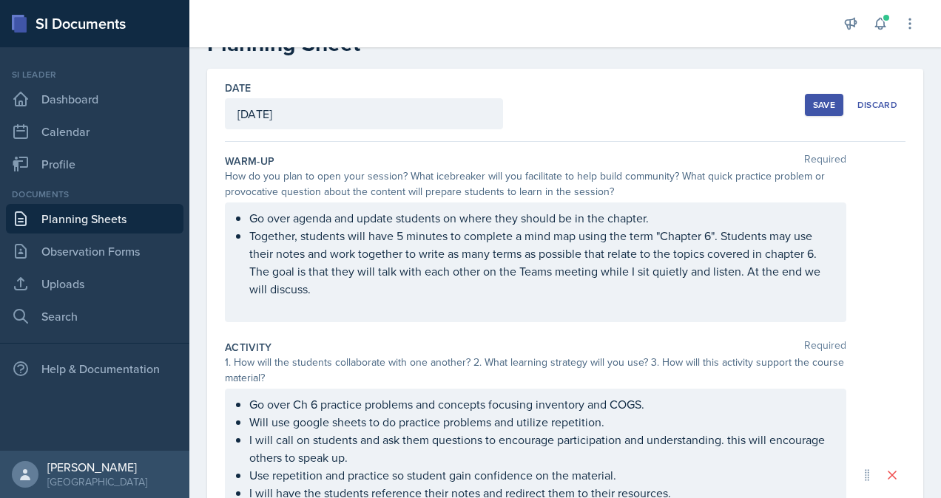
scroll to position [0, 0]
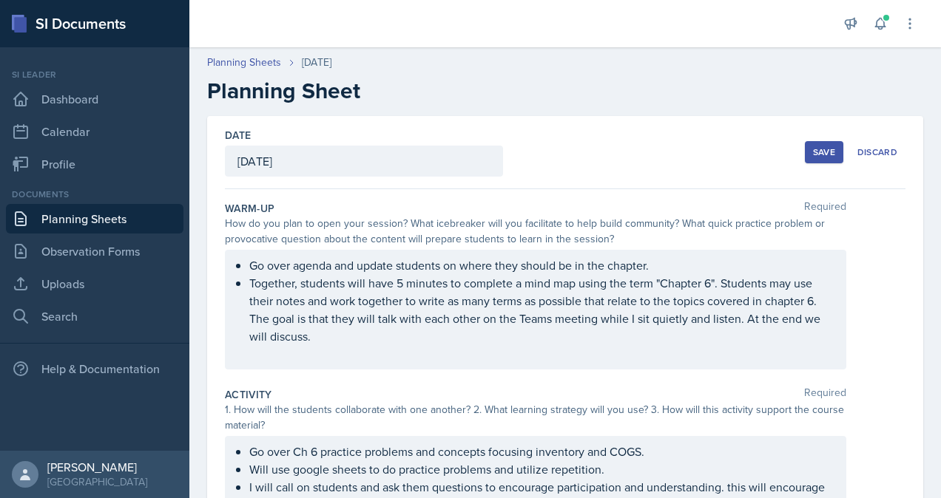
click at [813, 151] on div "Save" at bounding box center [824, 152] width 22 height 12
